Goal: Check status

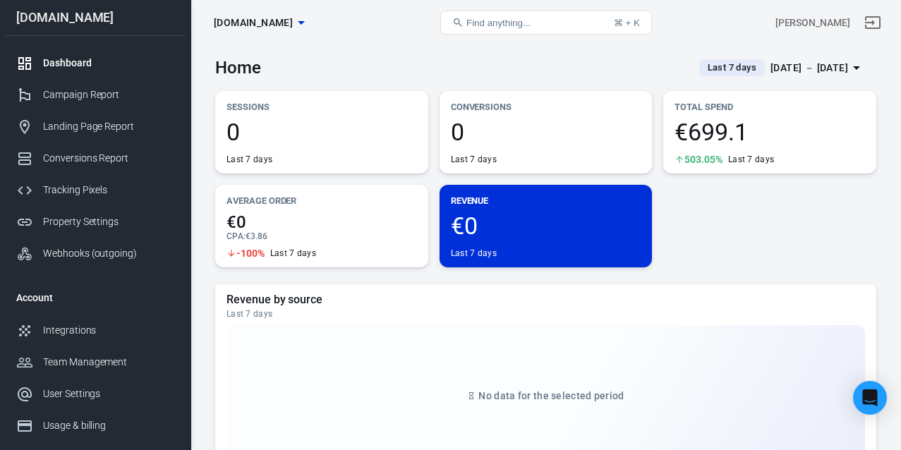
click at [103, 62] on div "Dashboard" at bounding box center [108, 63] width 131 height 15
click at [848, 71] on icon "button" at bounding box center [856, 67] width 17 height 17
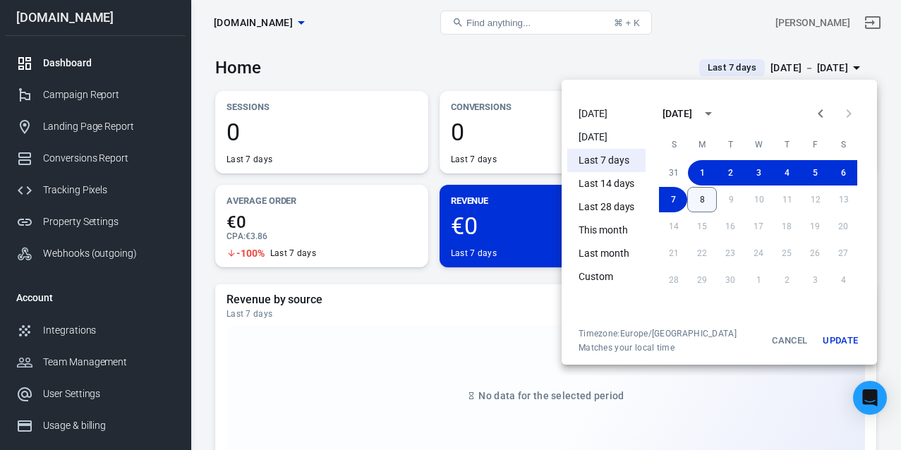
click at [711, 201] on button "8" at bounding box center [702, 199] width 30 height 25
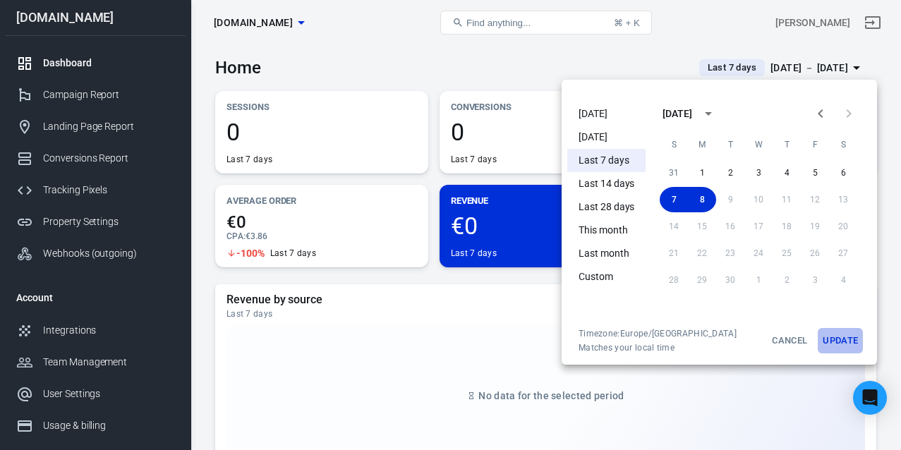
click at [855, 349] on button "Update" at bounding box center [840, 340] width 45 height 25
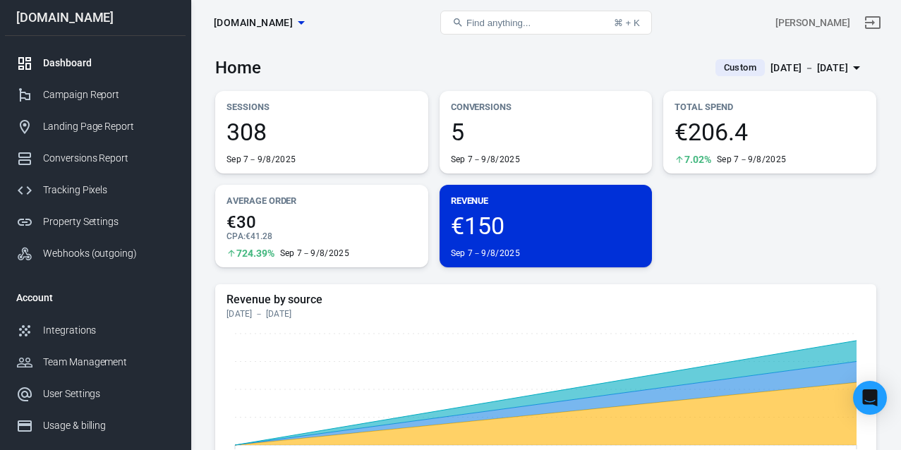
click at [829, 71] on div "[DATE] － [DATE]" at bounding box center [810, 68] width 78 height 18
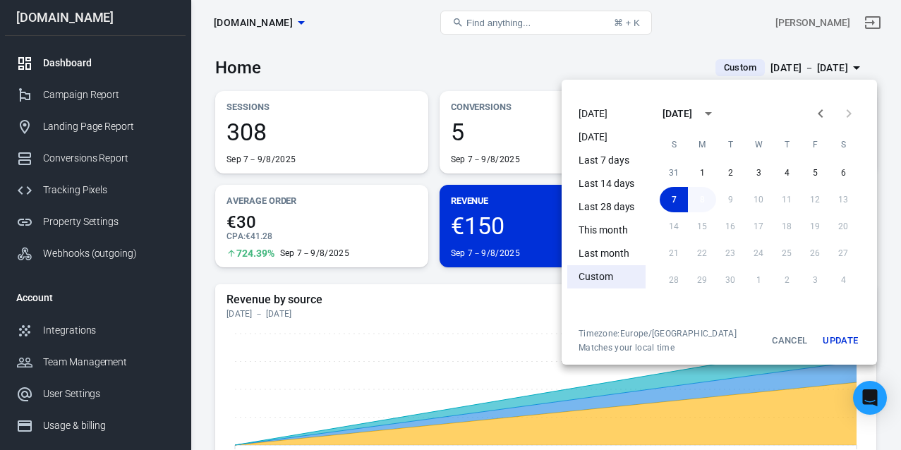
click at [697, 198] on button "8" at bounding box center [702, 199] width 28 height 25
click at [834, 334] on button "Update" at bounding box center [840, 340] width 45 height 25
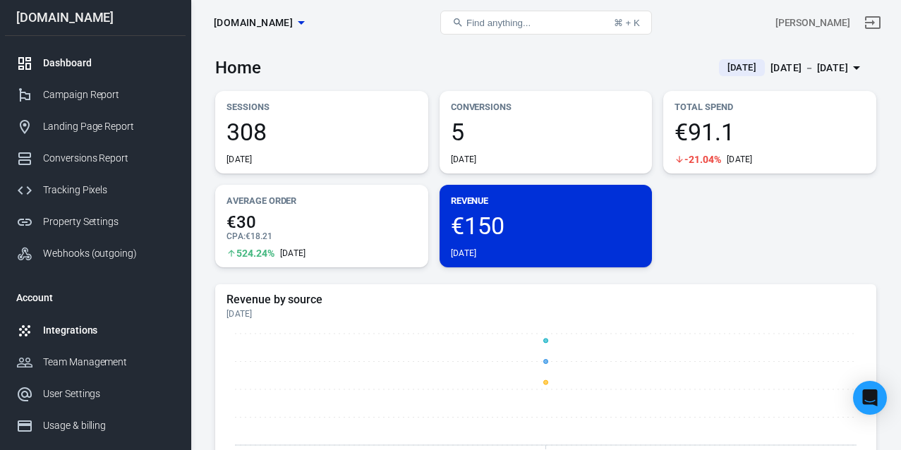
click at [59, 332] on div "Integrations" at bounding box center [108, 330] width 131 height 15
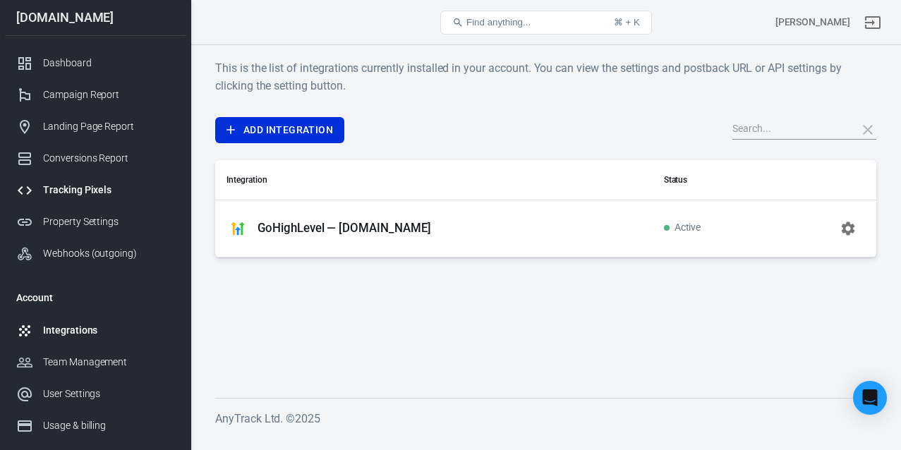
click at [111, 189] on div "Tracking Pixels" at bounding box center [108, 190] width 131 height 15
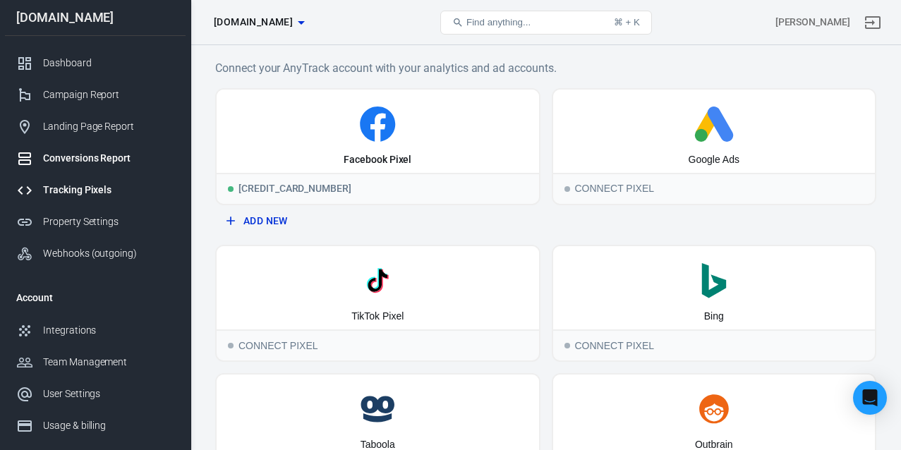
click at [94, 162] on div "Conversions Report" at bounding box center [108, 158] width 131 height 15
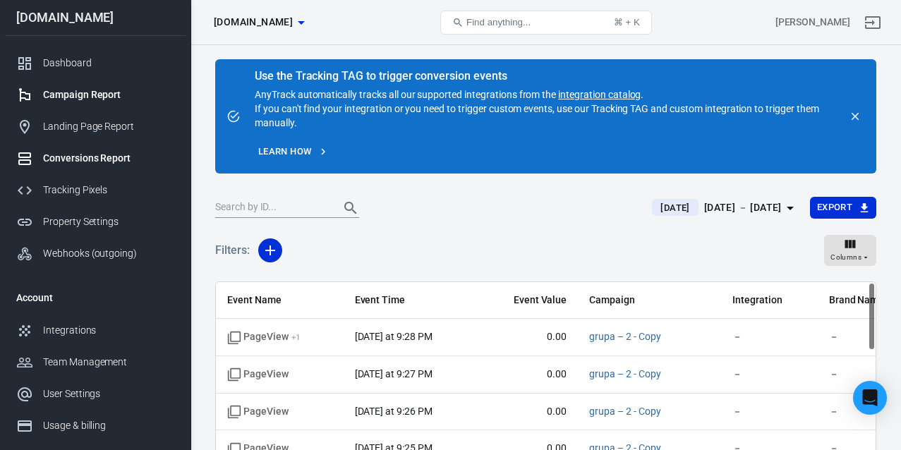
click at [84, 98] on div "Campaign Report" at bounding box center [108, 95] width 131 height 15
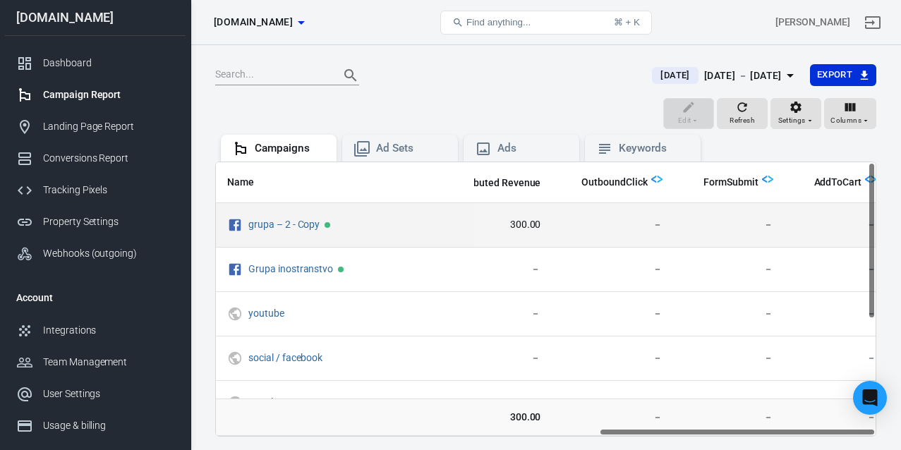
scroll to position [0, 911]
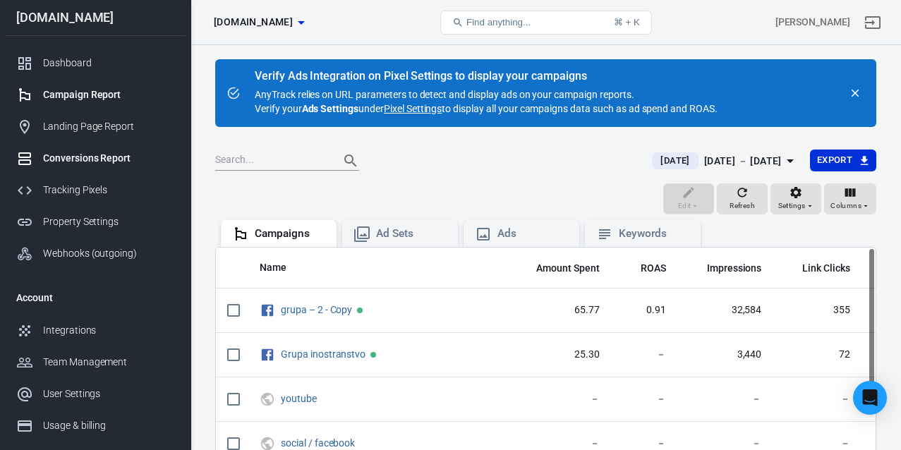
click at [37, 152] on div at bounding box center [29, 158] width 27 height 17
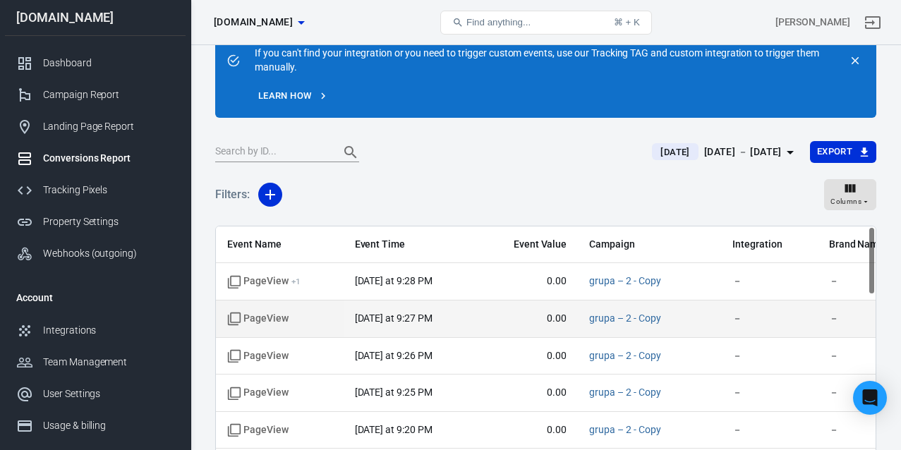
scroll to position [107, 0]
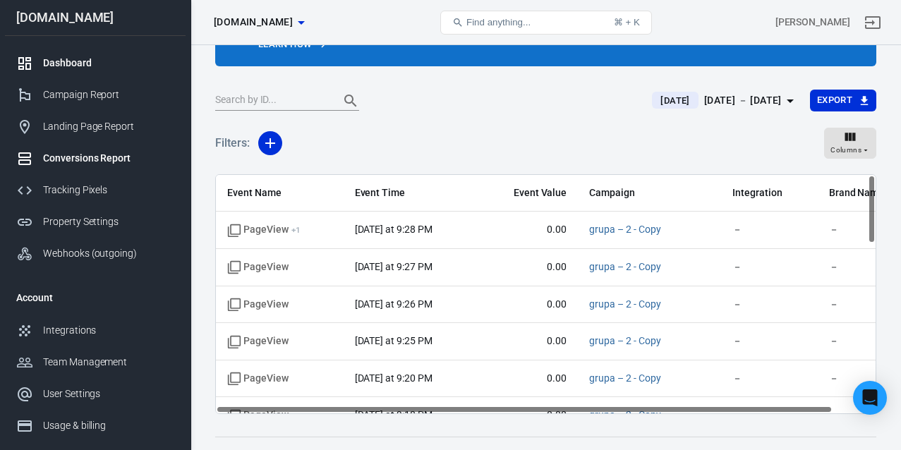
click at [77, 62] on div "Dashboard" at bounding box center [108, 63] width 131 height 15
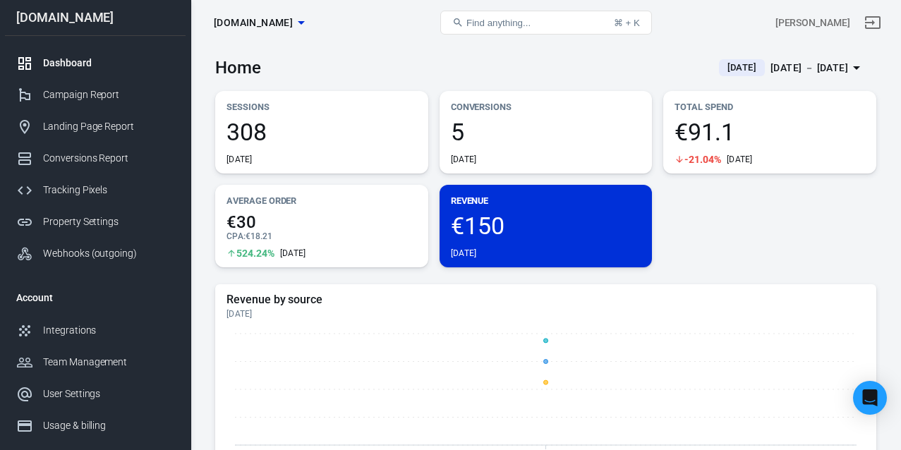
click at [705, 158] on span "-21.04%" at bounding box center [703, 160] width 37 height 10
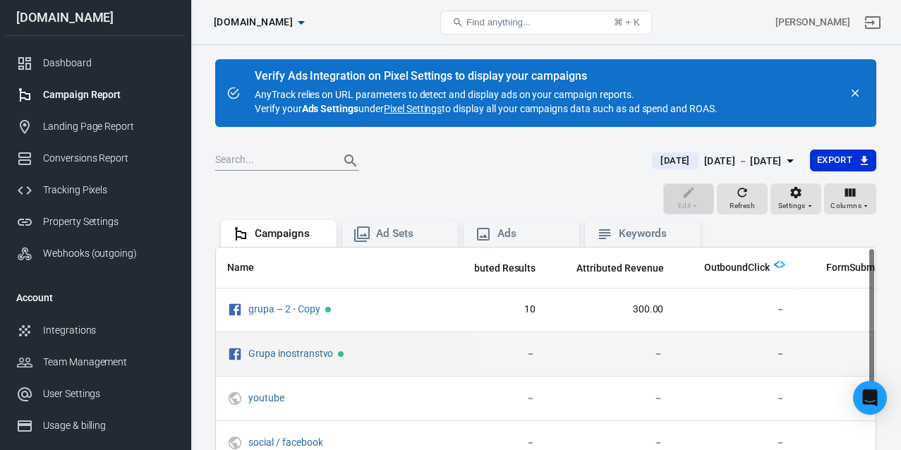
scroll to position [1, 791]
click at [653, 356] on td "－" at bounding box center [609, 354] width 128 height 44
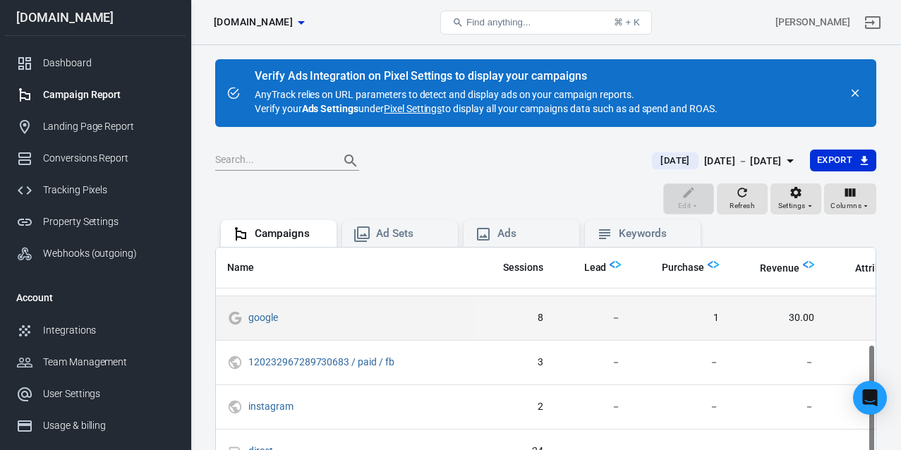
scroll to position [0, 388]
